Goal: Task Accomplishment & Management: Manage account settings

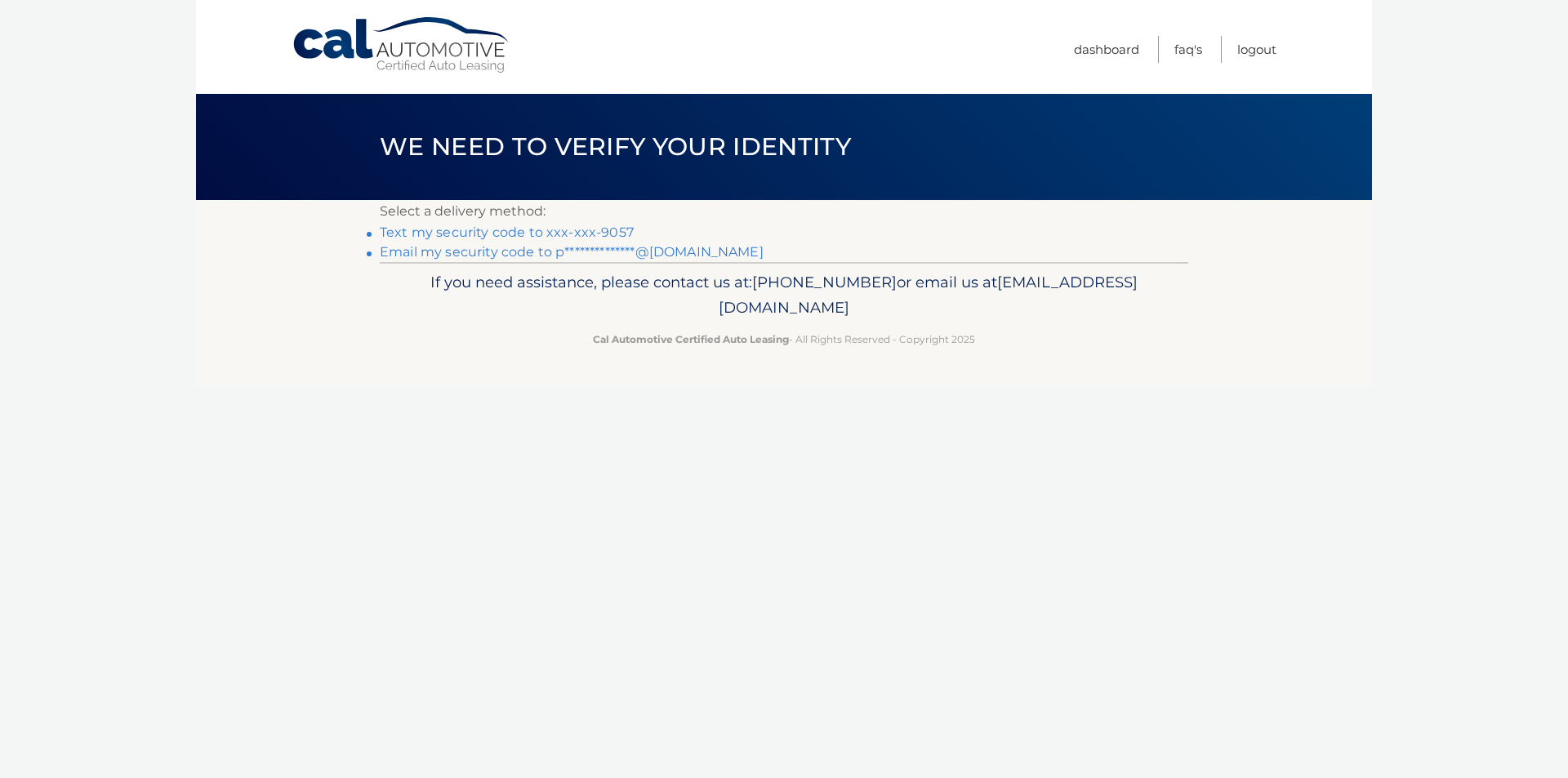
click at [524, 237] on link "Text my security code to xxx-xxx-9057" at bounding box center [507, 233] width 254 height 16
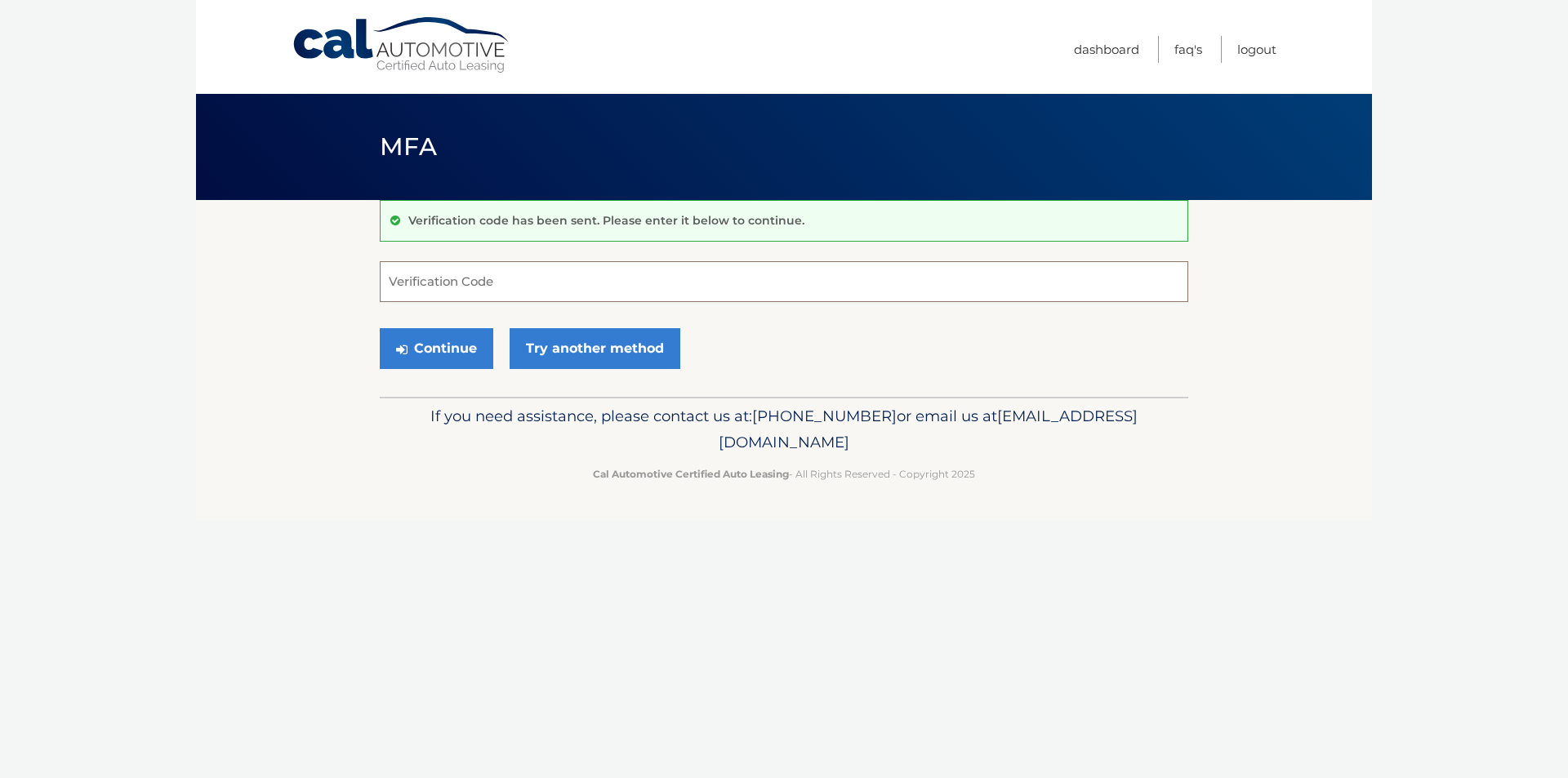
click at [488, 272] on input "Verification Code" at bounding box center [784, 281] width 808 height 41
type input "461105"
click at [380, 328] on button "Continue" at bounding box center [437, 349] width 113 height 41
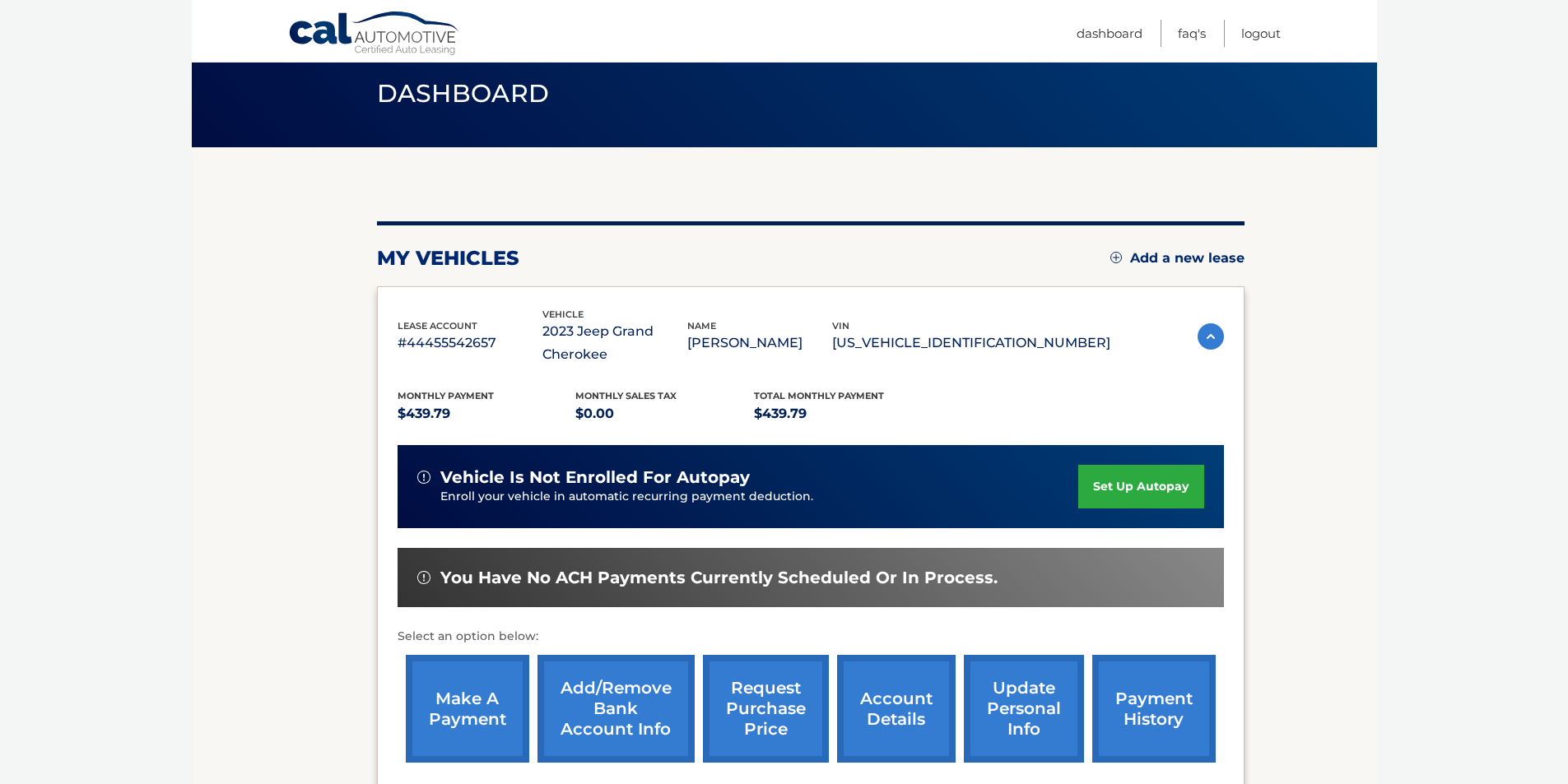
scroll to position [164, 0]
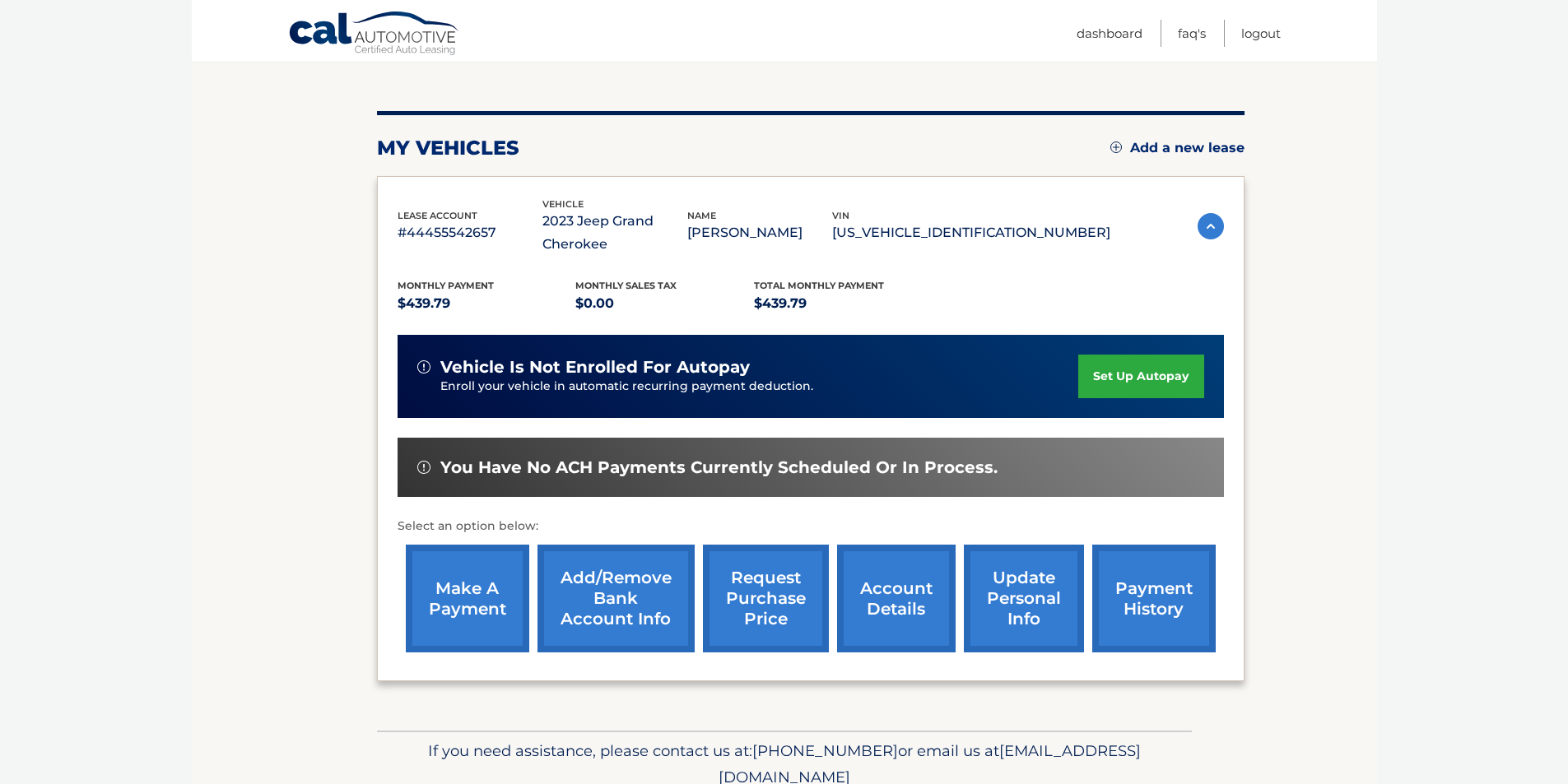
click at [477, 637] on link "make a payment" at bounding box center [467, 598] width 123 height 107
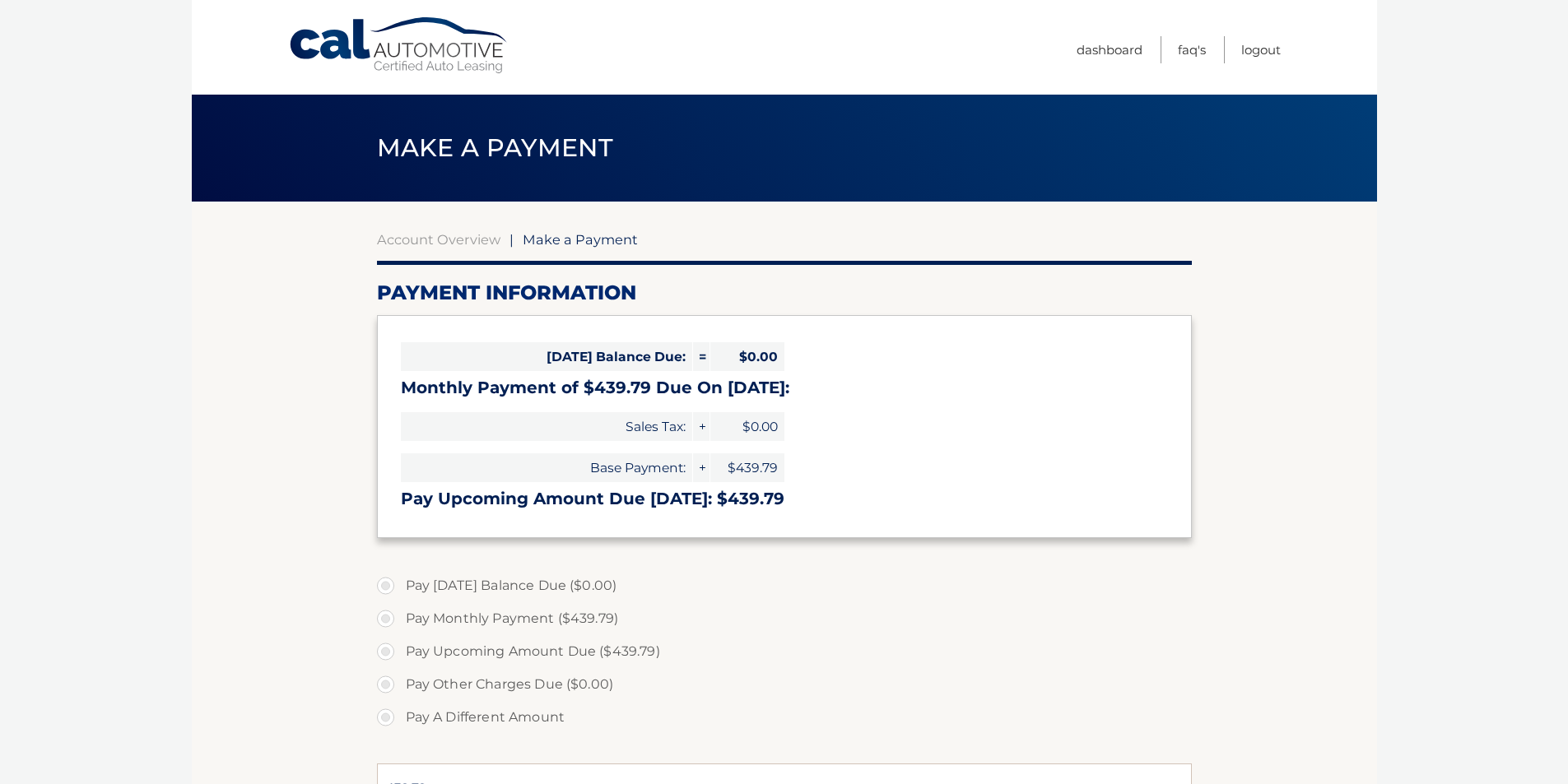
select select "OTgzMTliNzQtYjg1Zi00MWJkLTg1MmMtNjYyNjU3Njg5ZGU3"
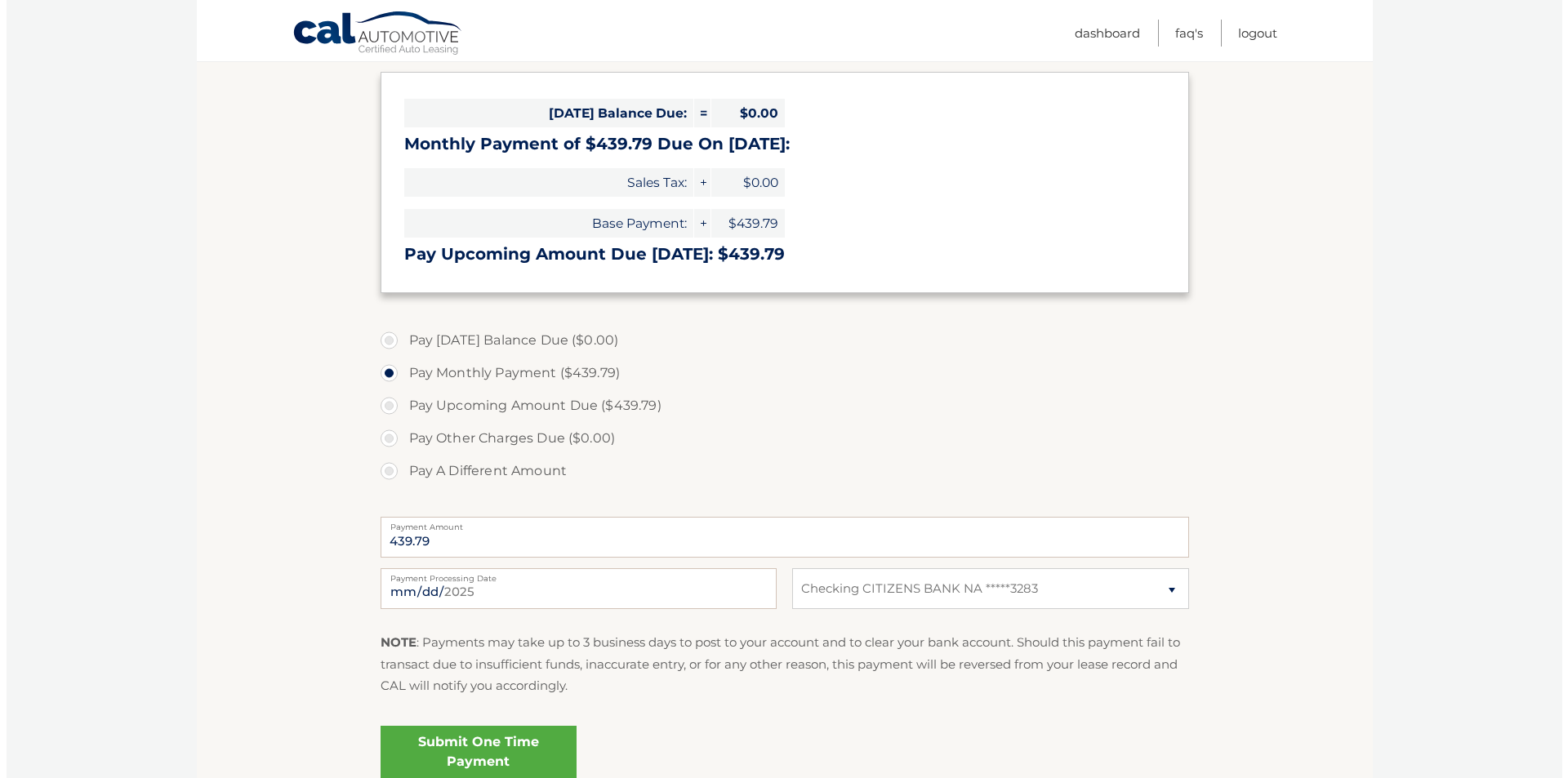
scroll to position [245, 0]
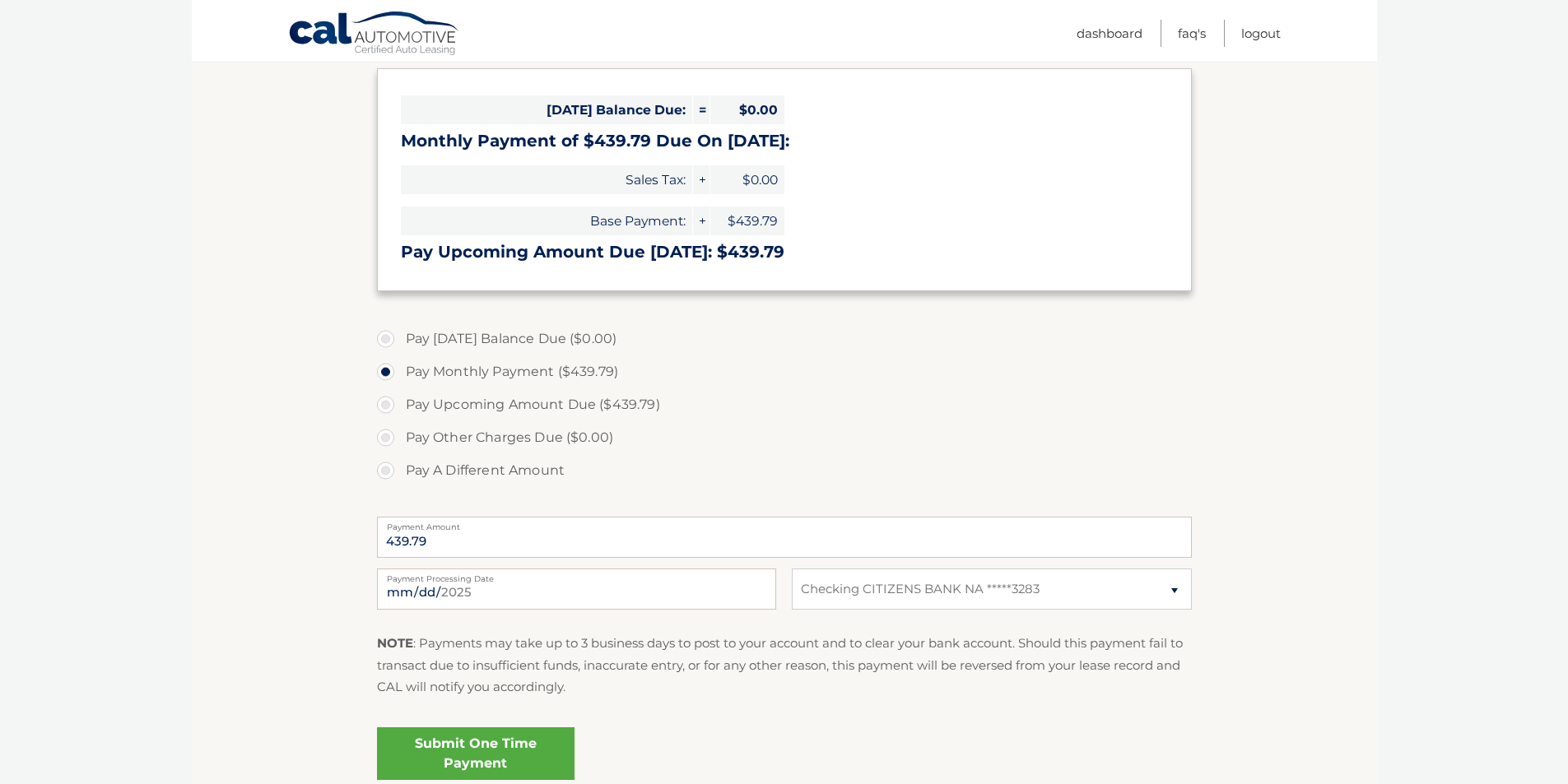
click at [510, 753] on link "Submit One Time Payment" at bounding box center [476, 753] width 198 height 52
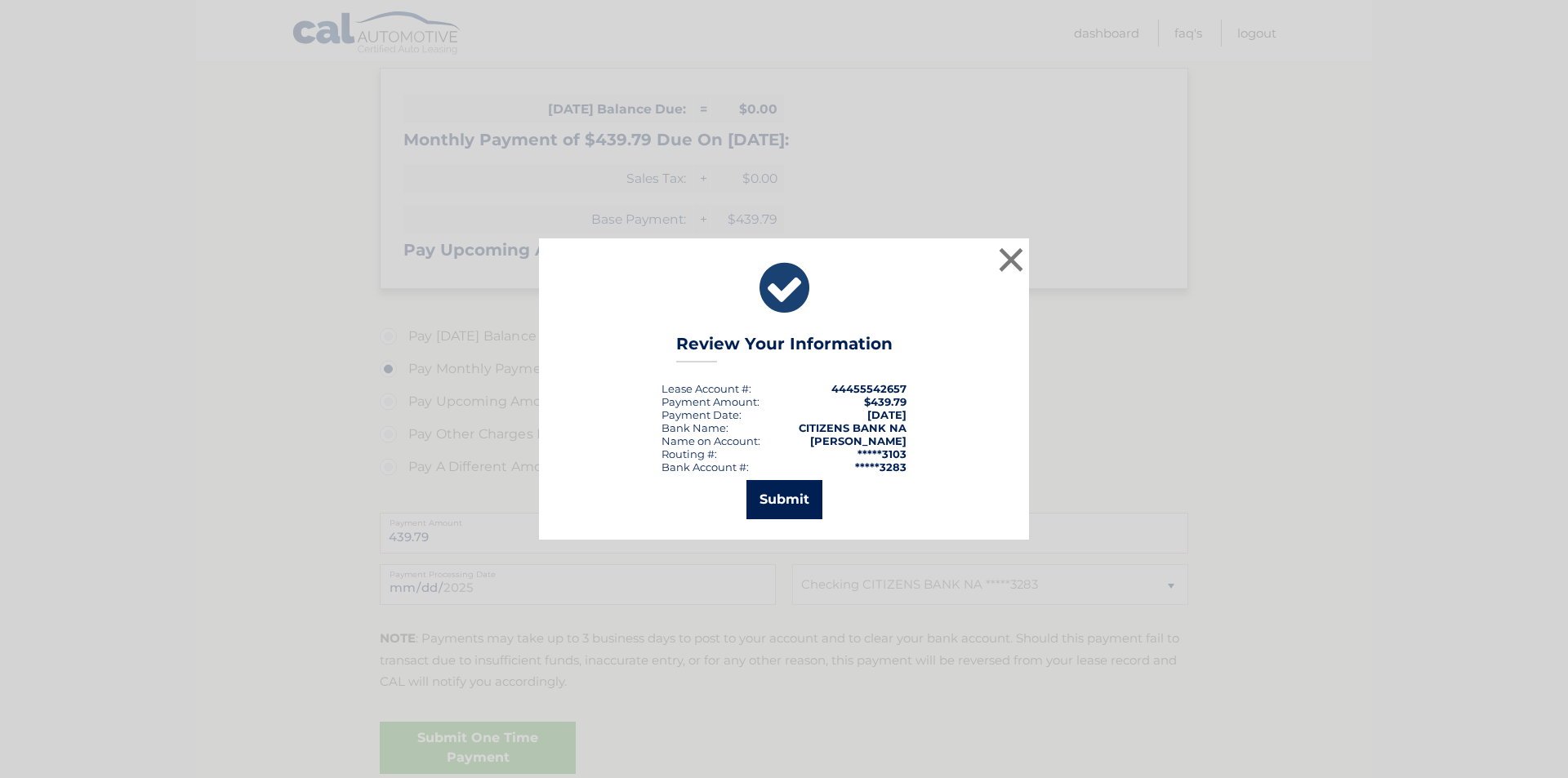
click at [803, 489] on button "Submit" at bounding box center [785, 499] width 76 height 39
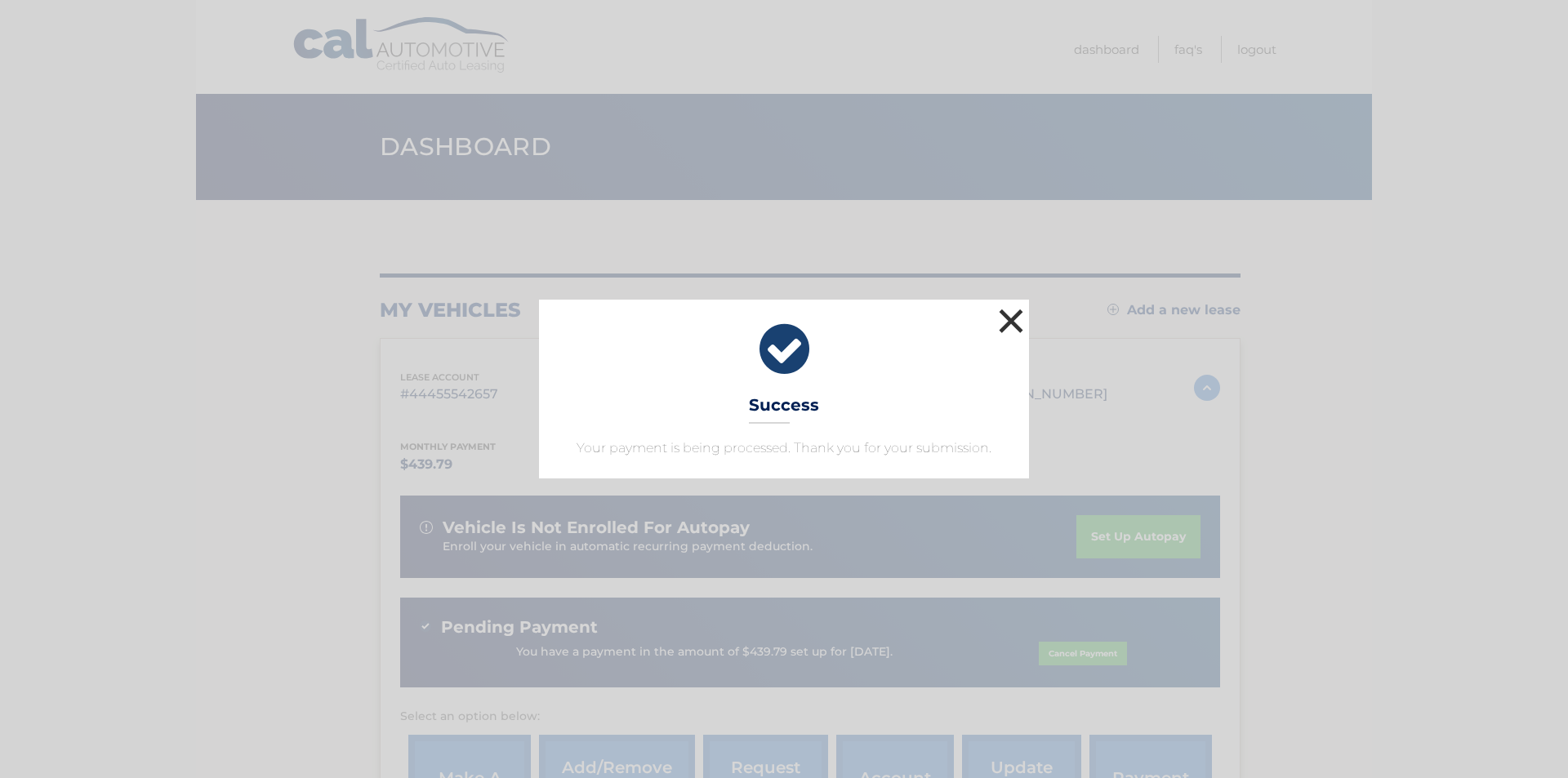
click at [1018, 309] on button "×" at bounding box center [1011, 321] width 32 height 32
